Goal: Task Accomplishment & Management: Manage account settings

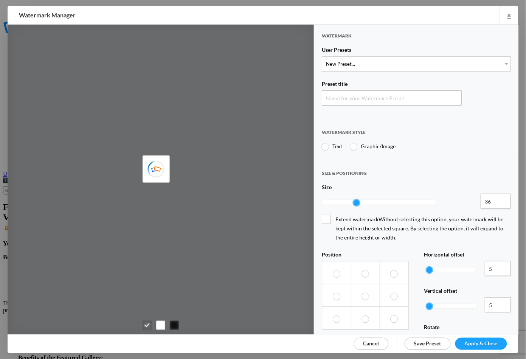
type input "Watermark-8/31/2025"
radio input "true"
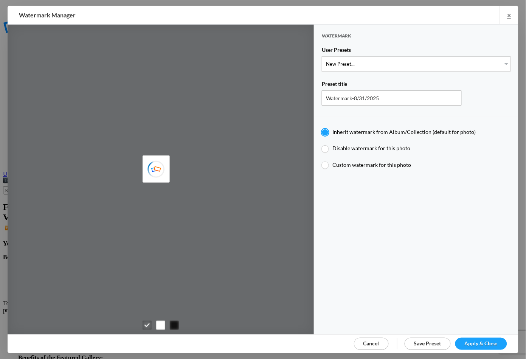
type input "Gary Mayes"
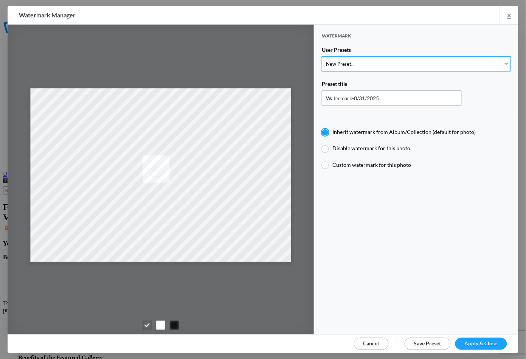
select select "2: Object"
type input "Lrg Plain Type Bold c. Gary Mayes"
type input "c. Gary Mayes"
type input "0.33"
type input "126"
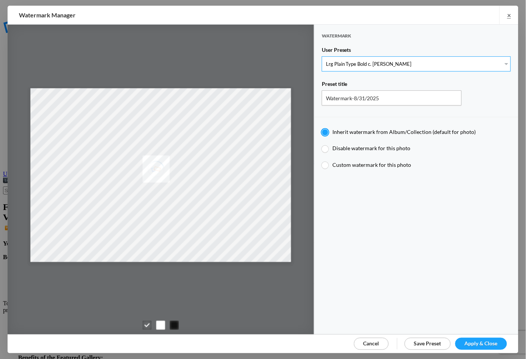
radio input "true"
type input "0"
type input "30"
radio input "false"
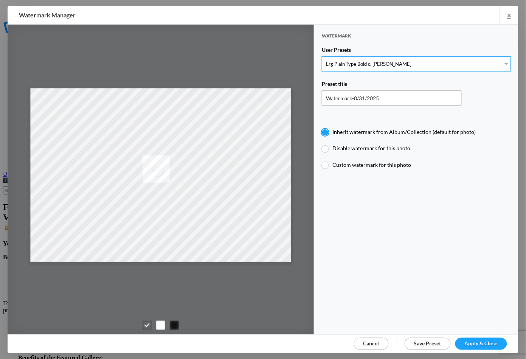
radio input "true"
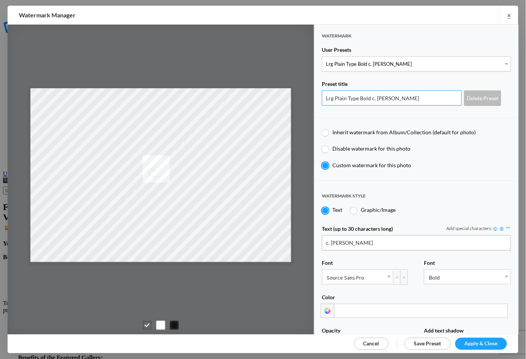
click at [416, 98] on input "Lrg Plain Type Bold c. Gary Mayes" at bounding box center [392, 97] width 140 height 15
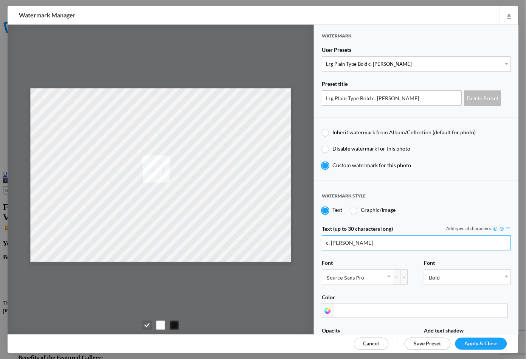
click at [369, 238] on input "c. Gary Mayes" at bounding box center [416, 242] width 189 height 15
type input "c. Gary Mayes"
click at [465, 342] on span "Apply & Close" at bounding box center [481, 343] width 33 height 6
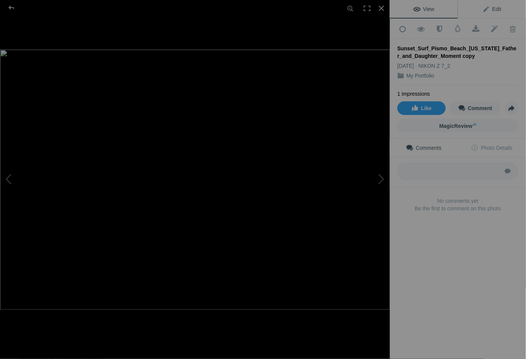
click at [496, 8] on span "Edit" at bounding box center [492, 9] width 19 height 6
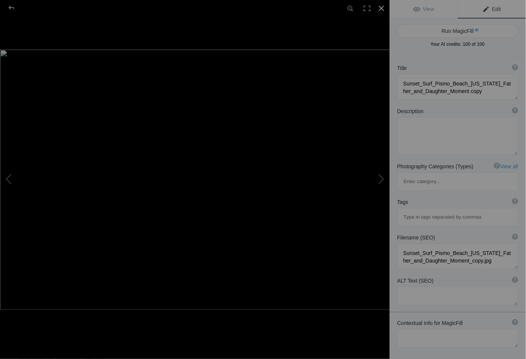
click at [381, 7] on div at bounding box center [381, 8] width 17 height 17
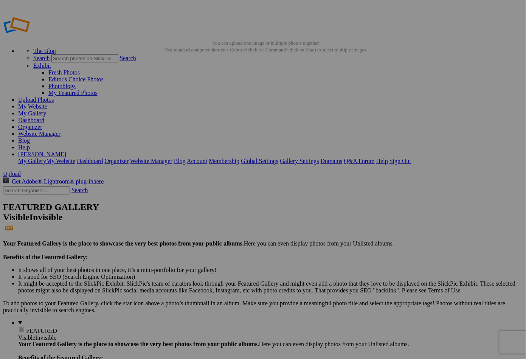
click at [26, 328] on span "FEATURED" at bounding box center [41, 331] width 31 height 6
click at [46, 110] on link "My Gallery" at bounding box center [32, 113] width 28 height 6
